Goal: Navigation & Orientation: Find specific page/section

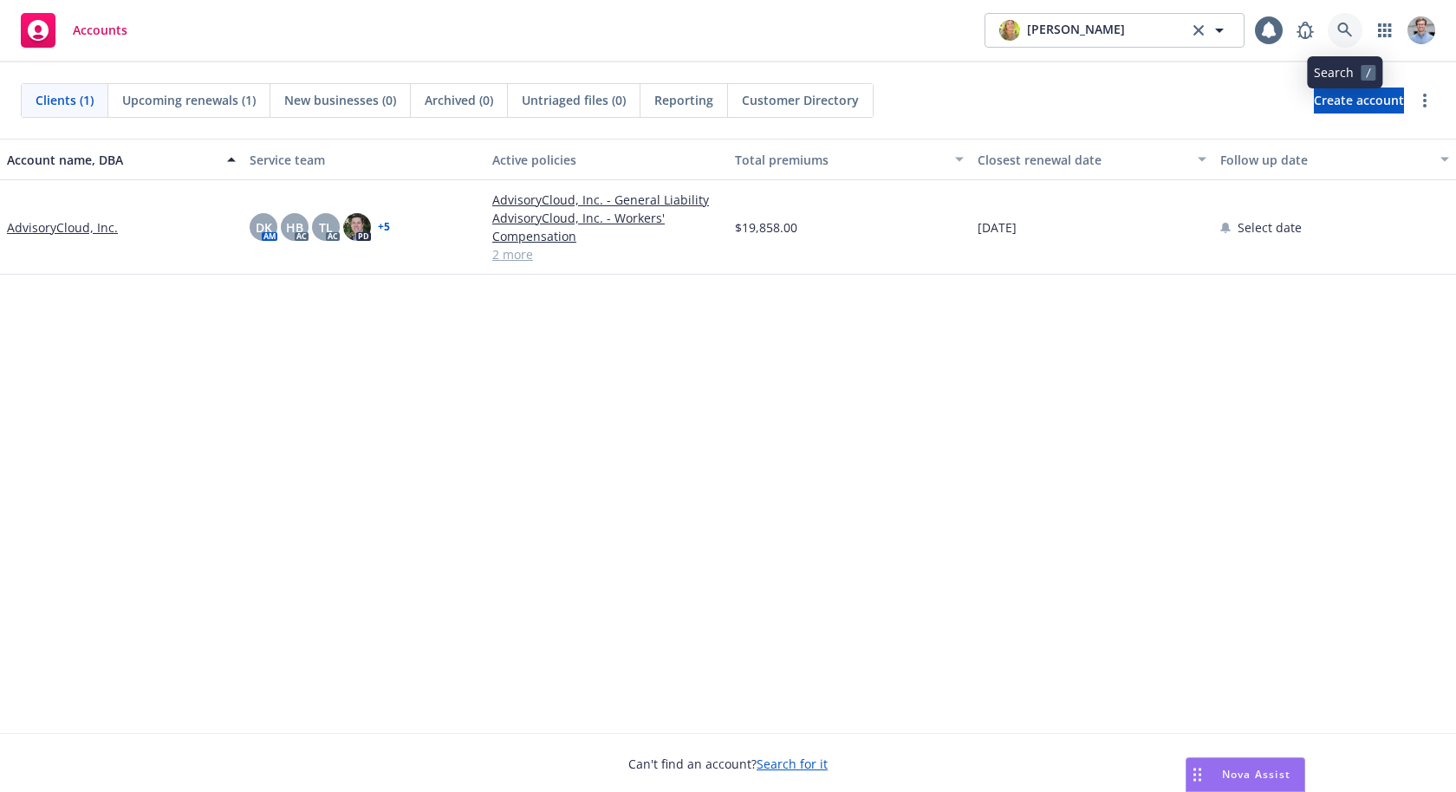
click at [1349, 37] on icon at bounding box center [1345, 31] width 16 height 16
